Goal: Transaction & Acquisition: Book appointment/travel/reservation

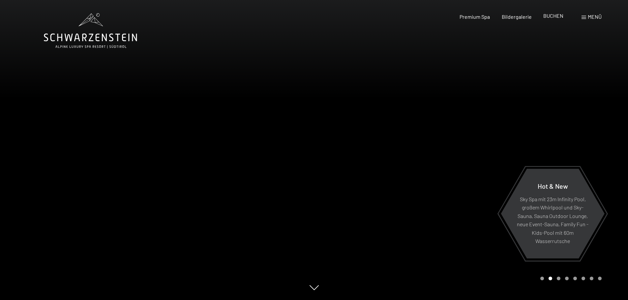
click at [555, 16] on span "BUCHEN" at bounding box center [553, 16] width 20 height 6
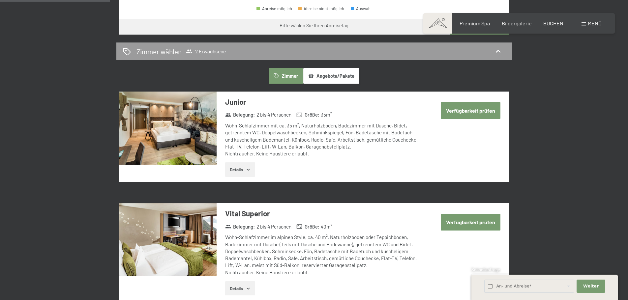
scroll to position [395, 0]
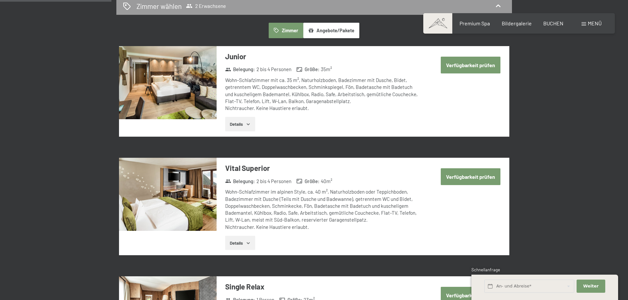
click at [485, 66] on button "Verfügbarkeit prüfen" at bounding box center [471, 65] width 60 height 17
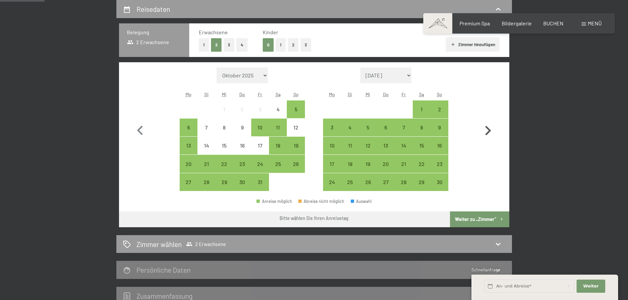
click at [486, 129] on icon "button" at bounding box center [487, 130] width 19 height 19
select select "[DATE]"
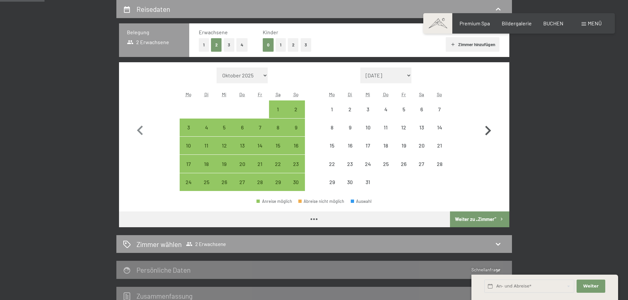
select select "[DATE]"
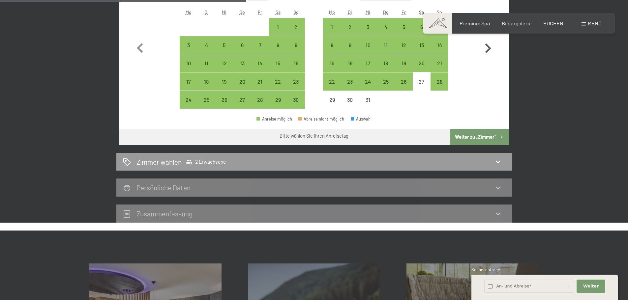
scroll to position [289, 0]
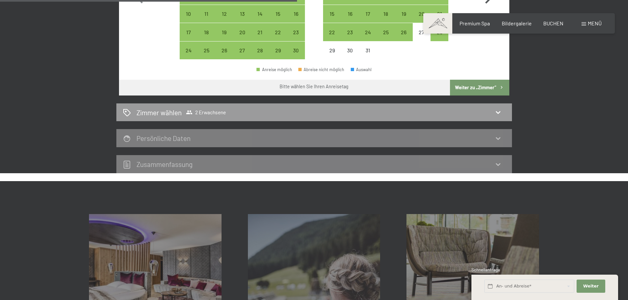
click at [492, 112] on div "Zimmer wählen 2 Erwachsene" at bounding box center [314, 113] width 382 height 10
select select "[DATE]"
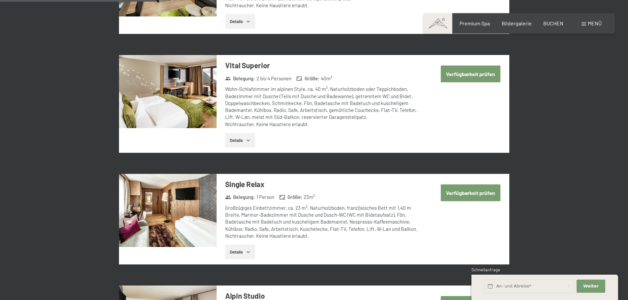
scroll to position [157, 0]
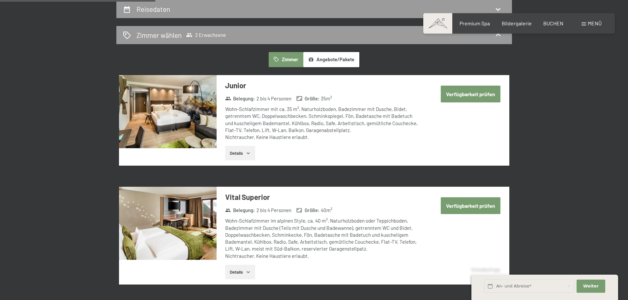
click at [337, 61] on button "Angebote/Pakete" at bounding box center [331, 59] width 56 height 15
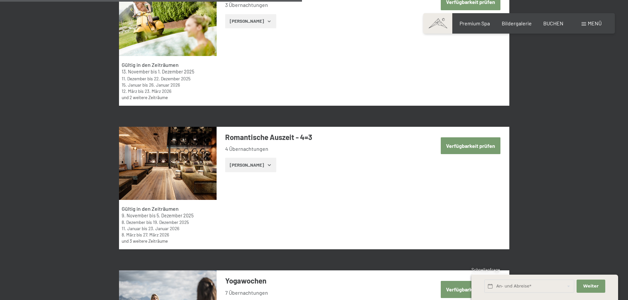
scroll to position [1146, 0]
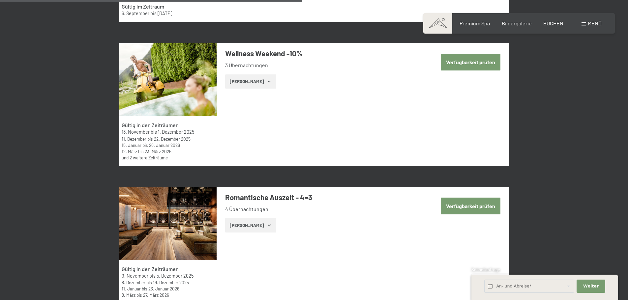
click at [252, 80] on button "[PERSON_NAME]" at bounding box center [250, 81] width 51 height 14
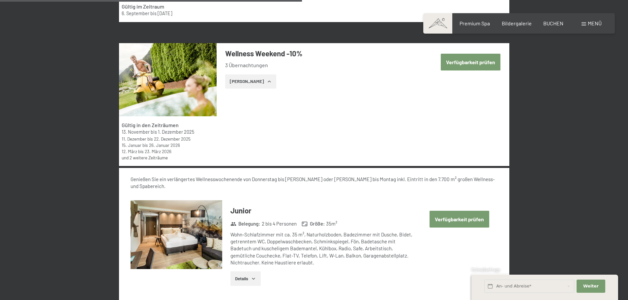
click at [258, 83] on button "[PERSON_NAME]" at bounding box center [250, 81] width 51 height 14
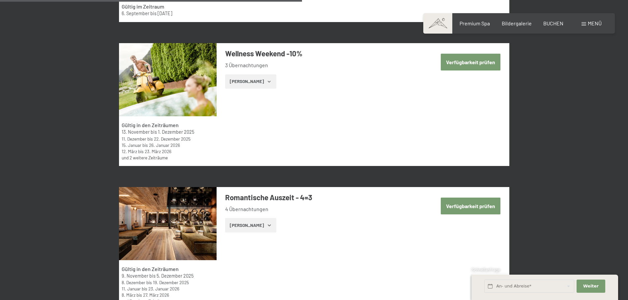
click at [467, 60] on button "Verfügbarkeit prüfen" at bounding box center [471, 62] width 60 height 17
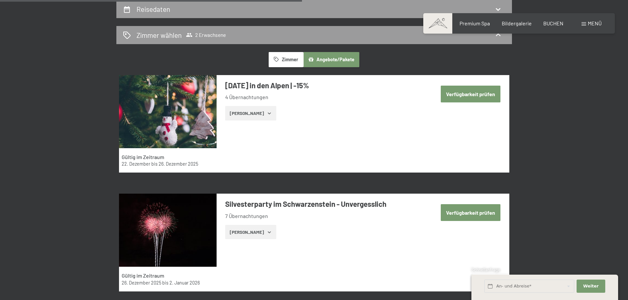
select select "[DATE]"
